Goal: Task Accomplishment & Management: Use online tool/utility

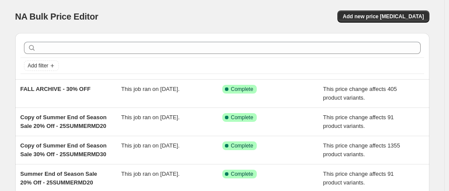
scroll to position [34, 0]
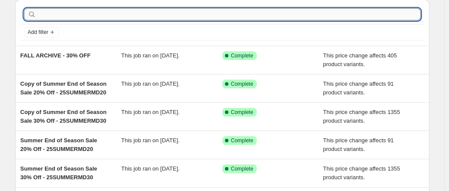
click at [129, 15] on input "text" at bounding box center [229, 14] width 383 height 12
type input "BF"
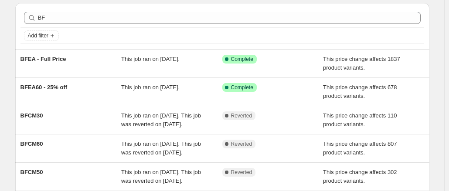
scroll to position [23, 0]
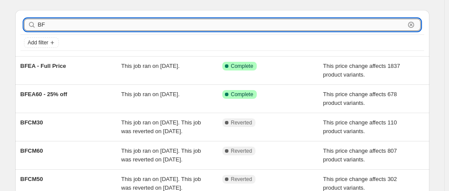
click at [55, 27] on input "BF" at bounding box center [221, 25] width 367 height 12
type input "B"
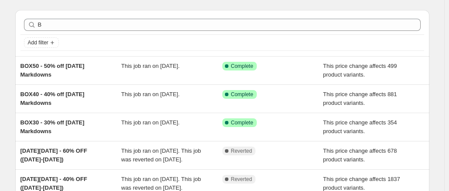
scroll to position [0, 0]
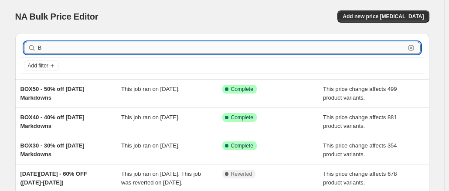
click at [48, 49] on input "B" at bounding box center [221, 48] width 367 height 12
type input "[DATE][DATE]"
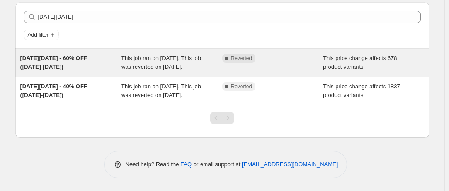
scroll to position [33, 0]
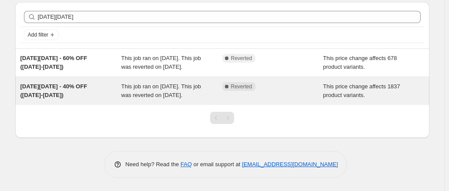
click at [71, 95] on span "[DATE][DATE] - 40% OFF ([DATE]-[DATE])" at bounding box center [53, 90] width 67 height 15
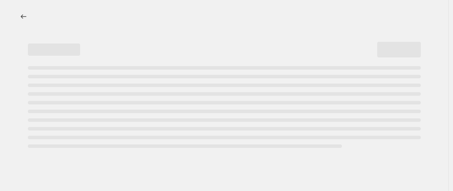
select select "pcap"
select select "no_change"
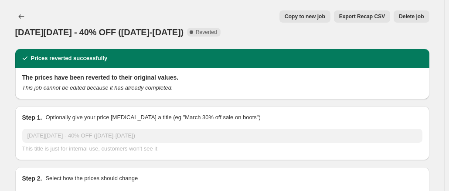
select select "tag"
click at [22, 16] on icon "Price change jobs" at bounding box center [21, 16] width 9 height 9
